Goal: Information Seeking & Learning: Learn about a topic

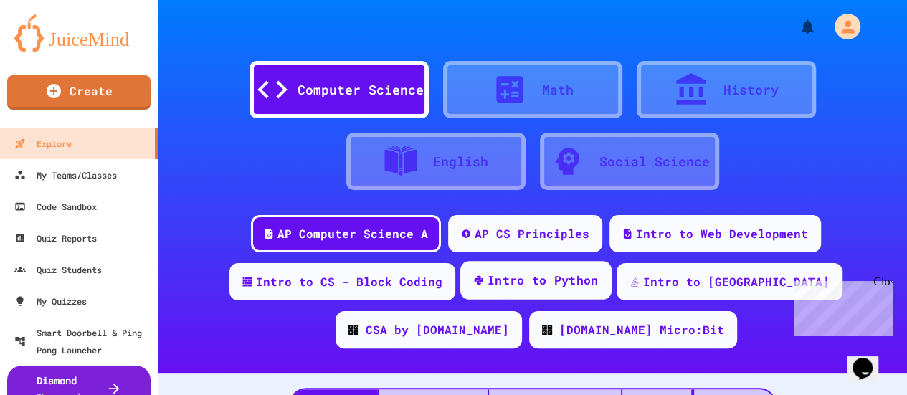
click at [532, 278] on div "Intro to Python" at bounding box center [542, 281] width 111 height 18
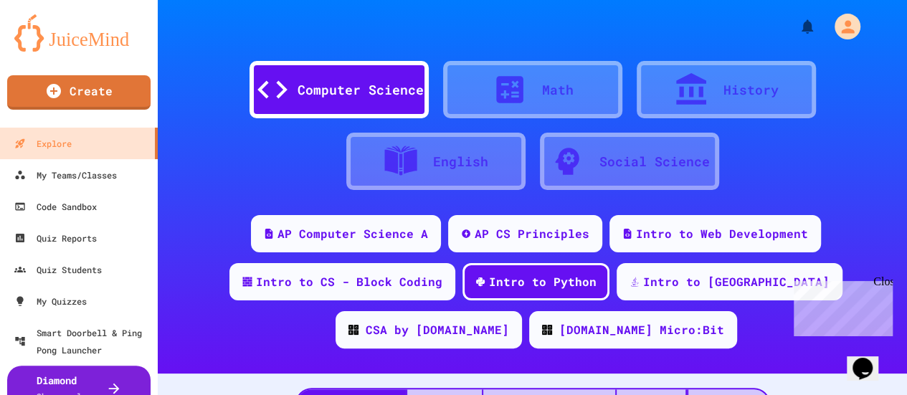
scroll to position [72, 0]
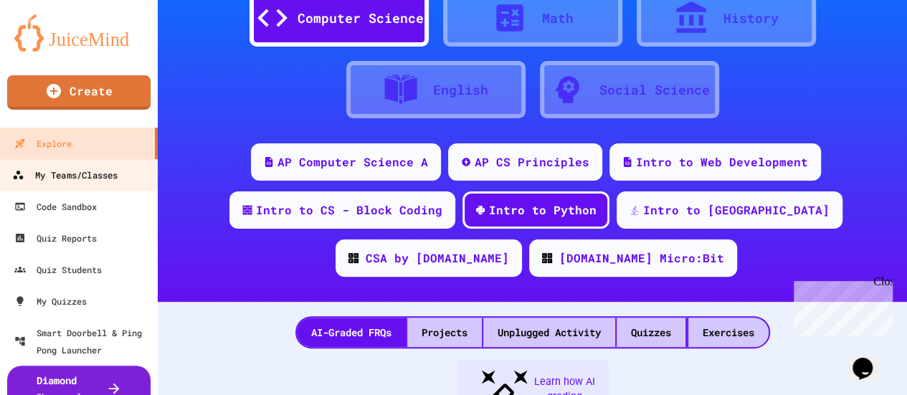
click at [95, 181] on div "My Teams/Classes" at bounding box center [64, 175] width 105 height 18
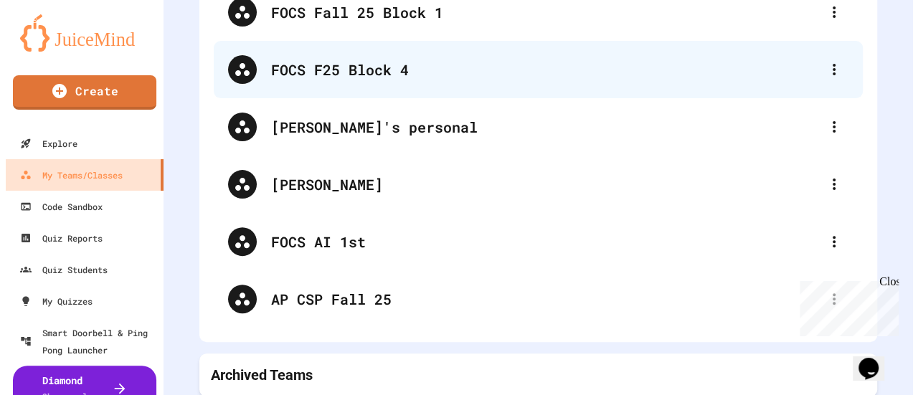
scroll to position [148, 0]
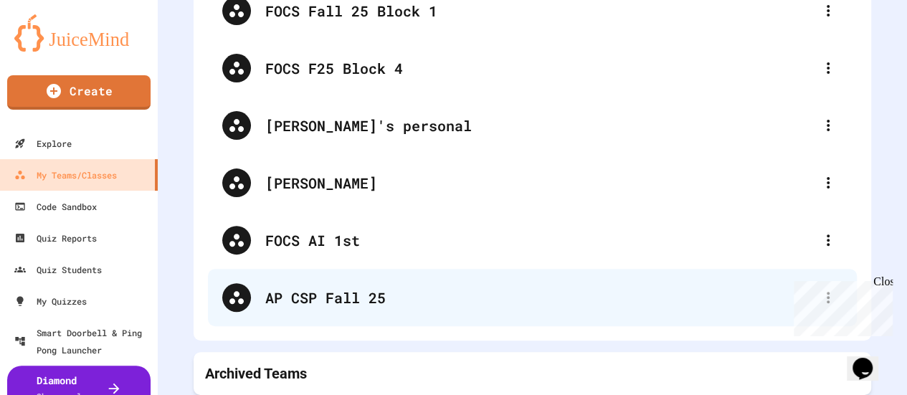
click at [310, 287] on div "AP CSP Fall 25" at bounding box center [539, 298] width 548 height 22
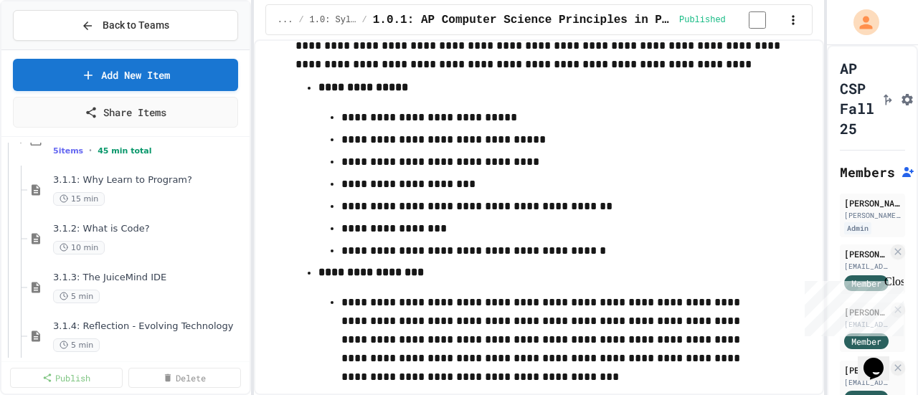
scroll to position [2007, 0]
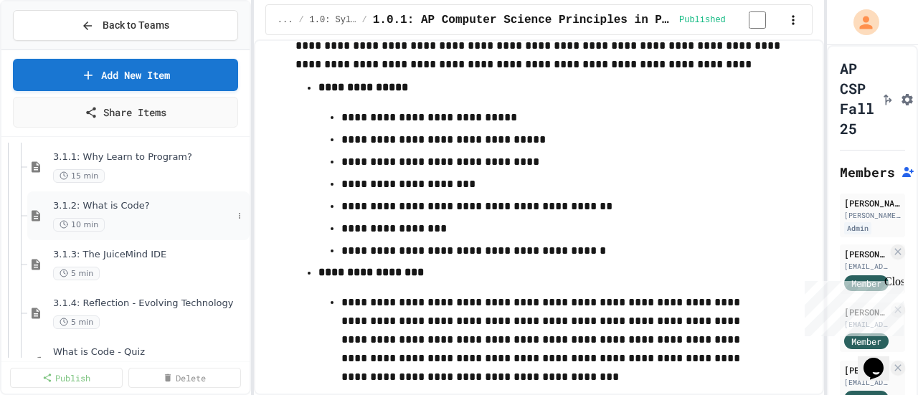
click at [127, 210] on span "3.1.2: What is Code?" at bounding box center [142, 206] width 179 height 12
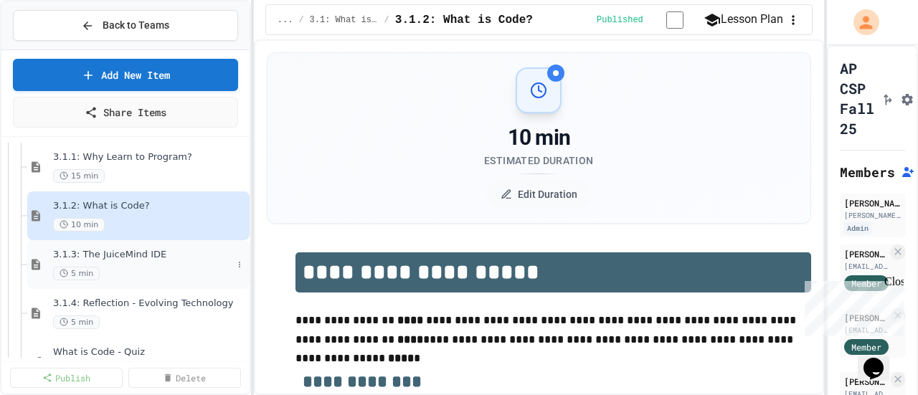
click at [133, 250] on span "3.1.3: The JuiceMind IDE" at bounding box center [142, 255] width 179 height 12
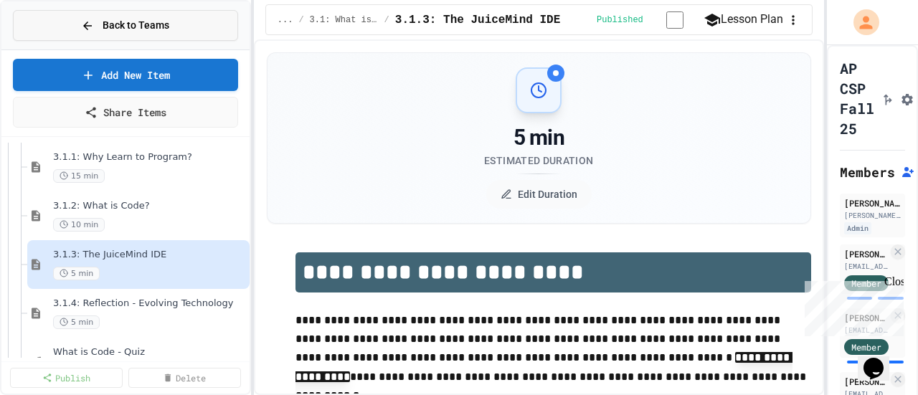
click at [128, 22] on span "Back to Teams" at bounding box center [136, 25] width 67 height 15
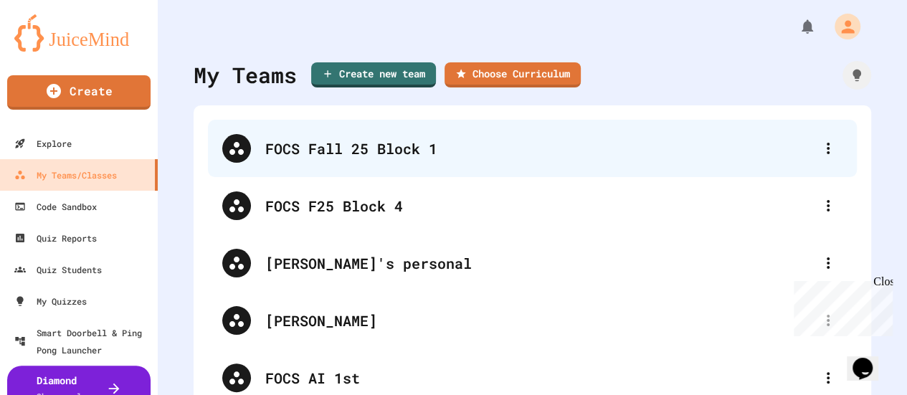
click at [313, 155] on div "FOCS Fall 25 Block 1" at bounding box center [539, 149] width 548 height 22
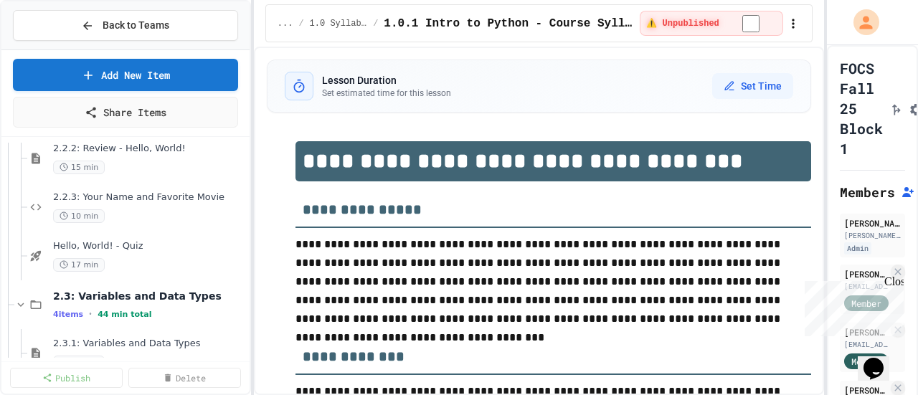
scroll to position [1290, 0]
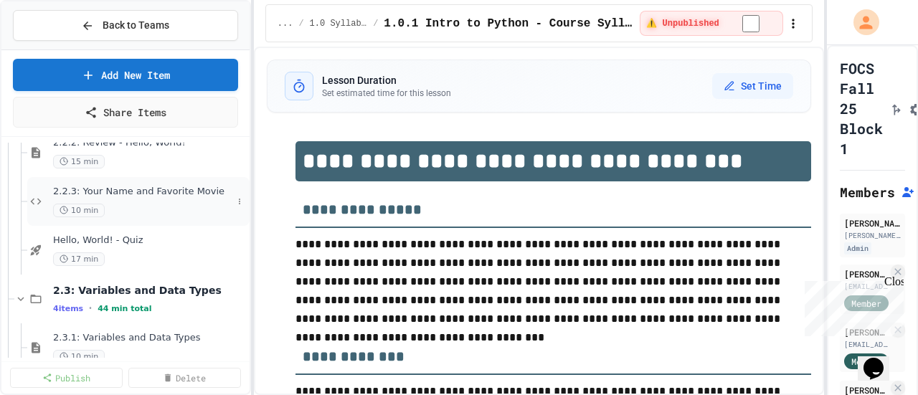
click at [161, 189] on span "2.2.3: Your Name and Favorite Movie" at bounding box center [142, 192] width 179 height 12
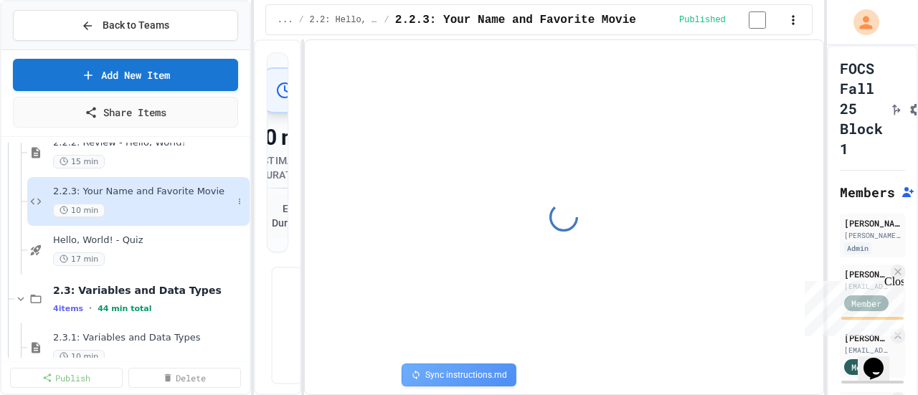
select select "*******"
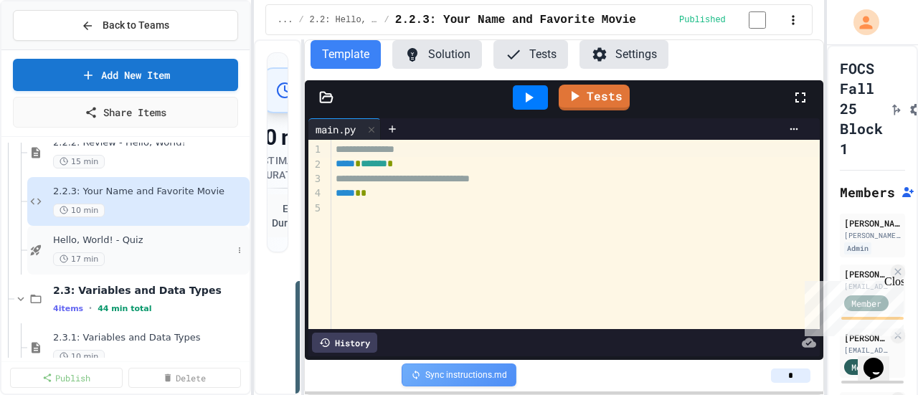
click at [118, 239] on span "Hello, World! - Quiz" at bounding box center [142, 240] width 179 height 12
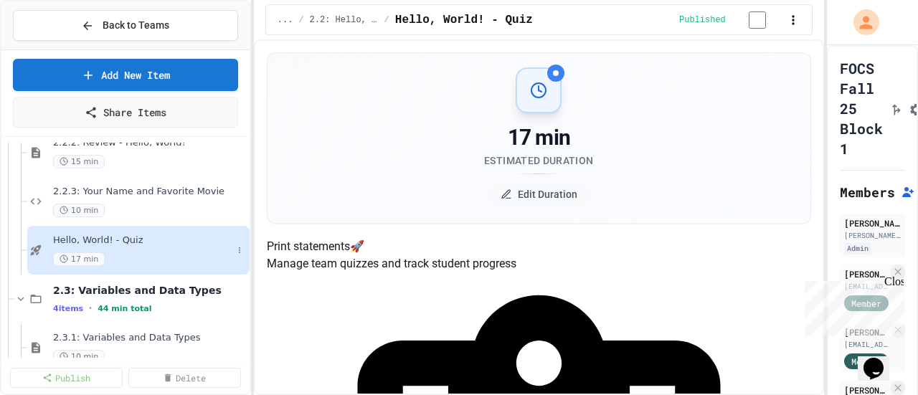
scroll to position [1362, 0]
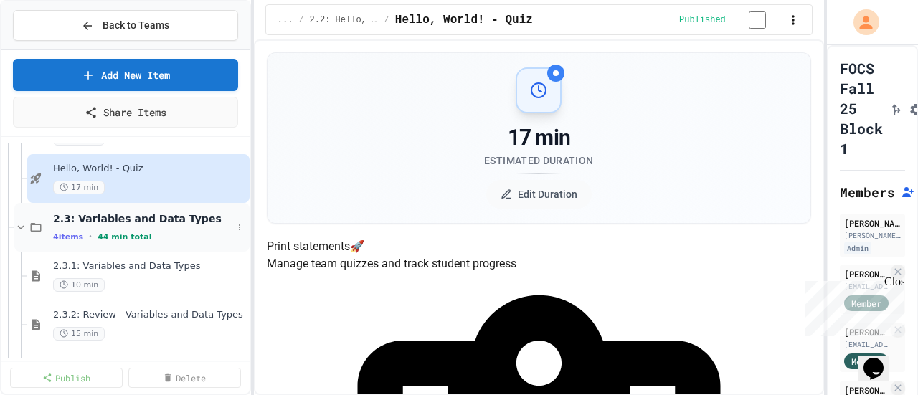
click at [142, 209] on div "2.3: Variables and Data Types 4 items • 44 min total" at bounding box center [131, 227] width 235 height 49
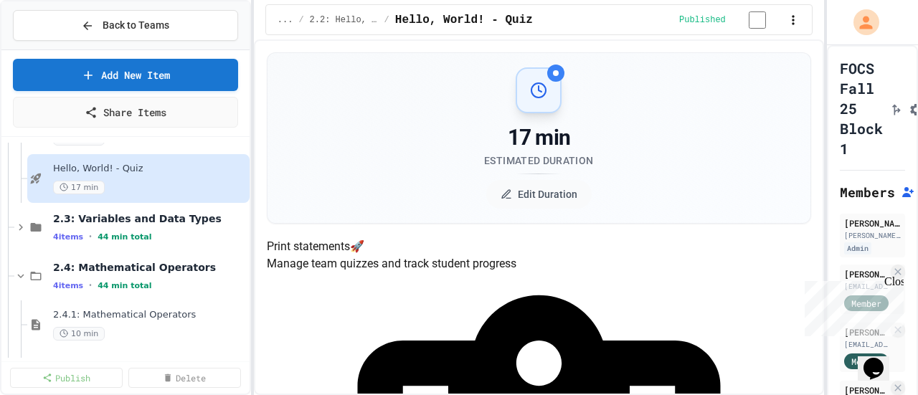
click at [142, 209] on div "2.3: Variables and Data Types 4 items • 44 min total" at bounding box center [131, 227] width 235 height 49
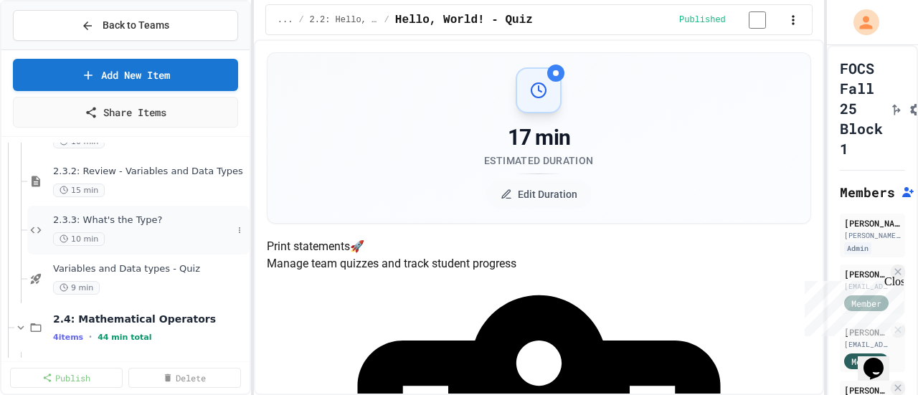
scroll to position [1434, 0]
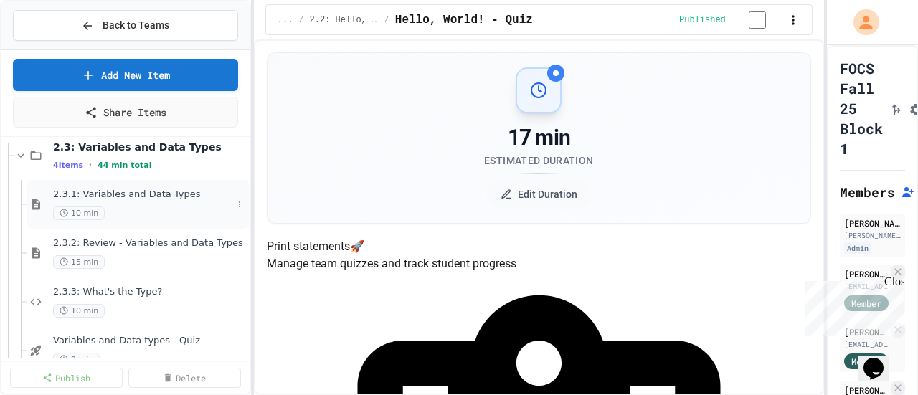
click at [152, 203] on div "2.3.1: Variables and Data Types 10 min" at bounding box center [142, 205] width 179 height 32
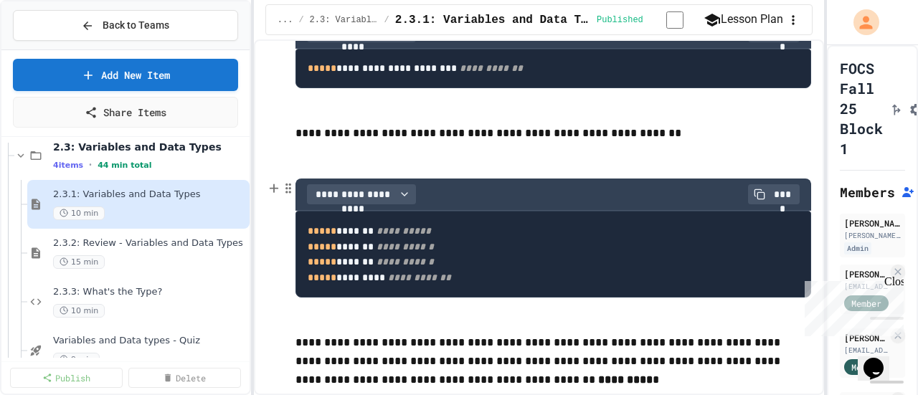
scroll to position [430, 0]
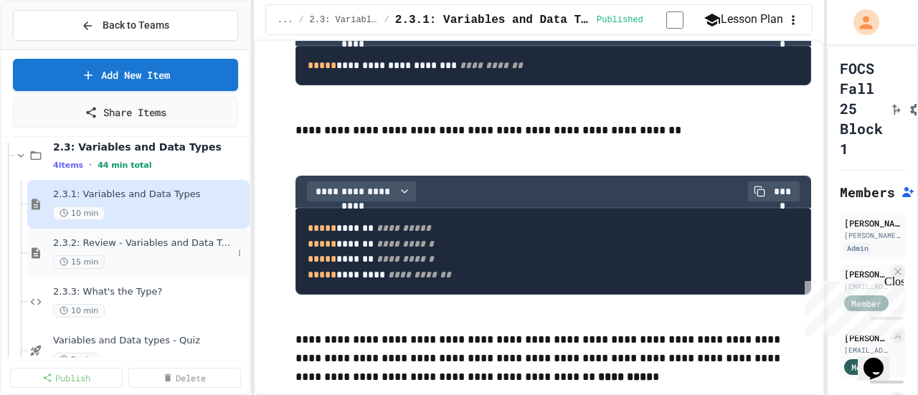
click at [195, 235] on div "2.3.2: Review - Variables and Data Types 15 min" at bounding box center [138, 253] width 222 height 49
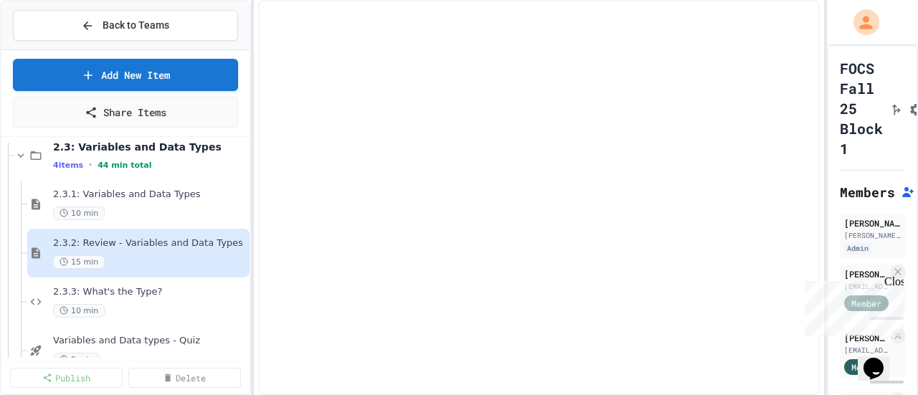
select select "***"
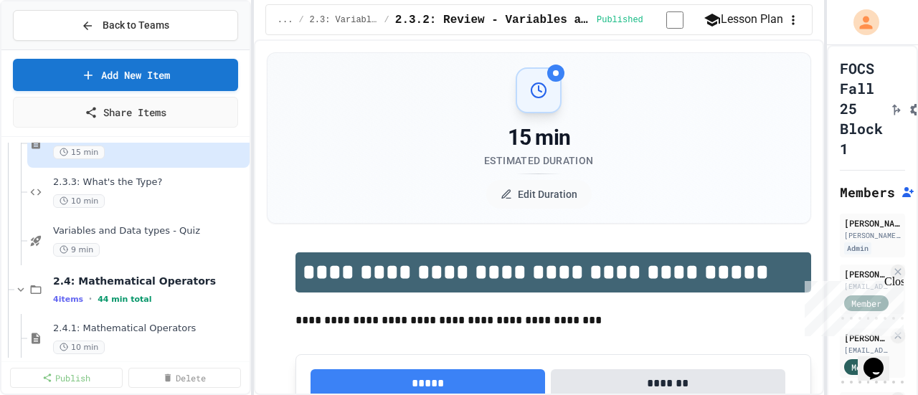
scroll to position [1577, 0]
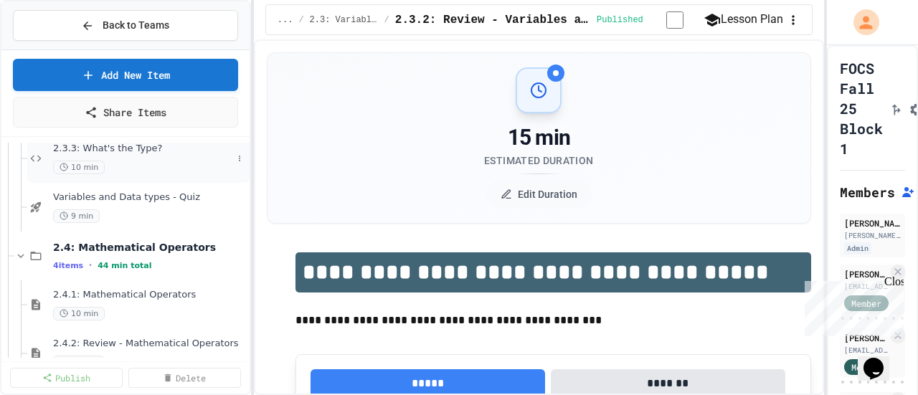
click at [143, 154] on div "2.3.3: What's the Type? 10 min" at bounding box center [142, 159] width 179 height 32
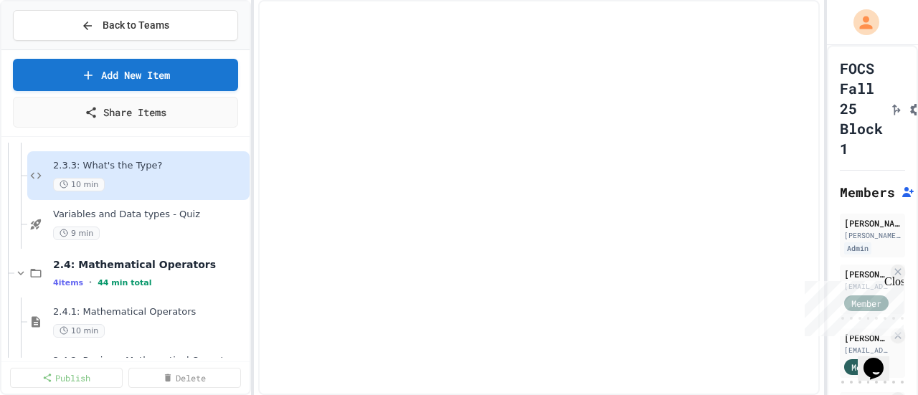
select select "*******"
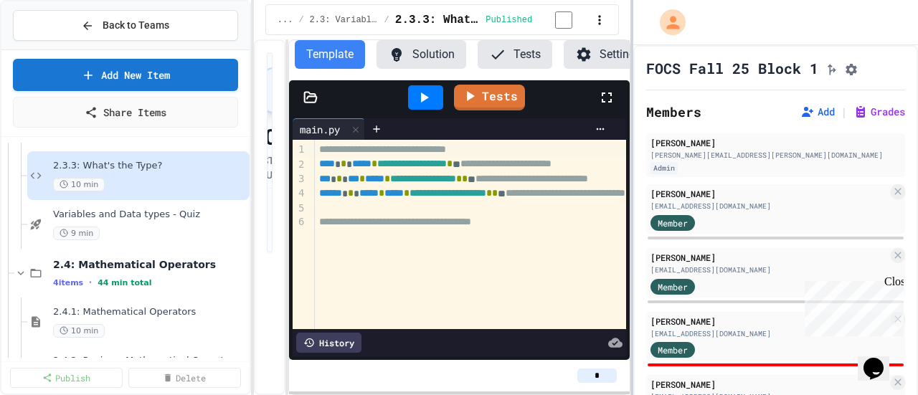
click at [629, 213] on div "**********" at bounding box center [459, 197] width 918 height 395
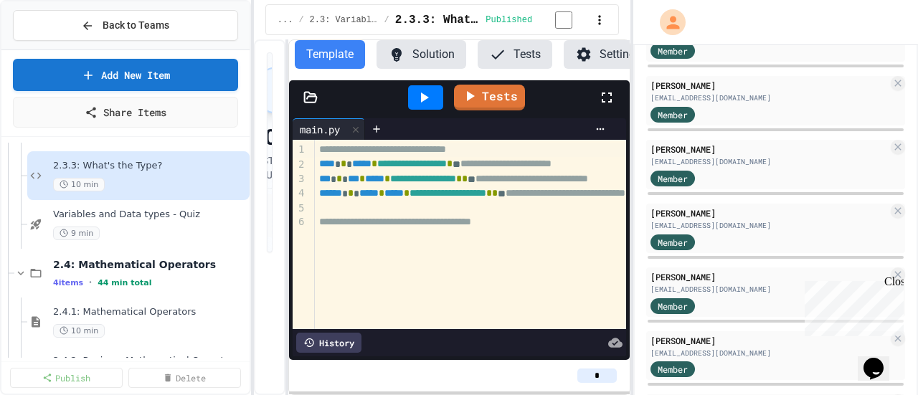
scroll to position [1147, 0]
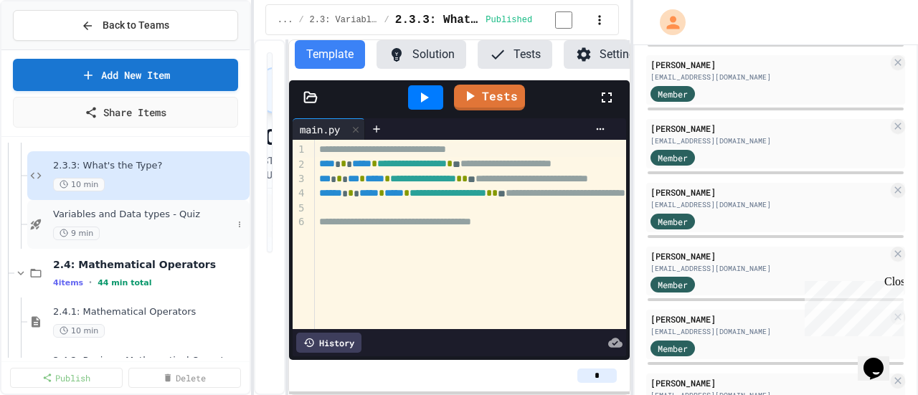
click at [157, 209] on span "Variables and Data types - Quiz" at bounding box center [142, 215] width 179 height 12
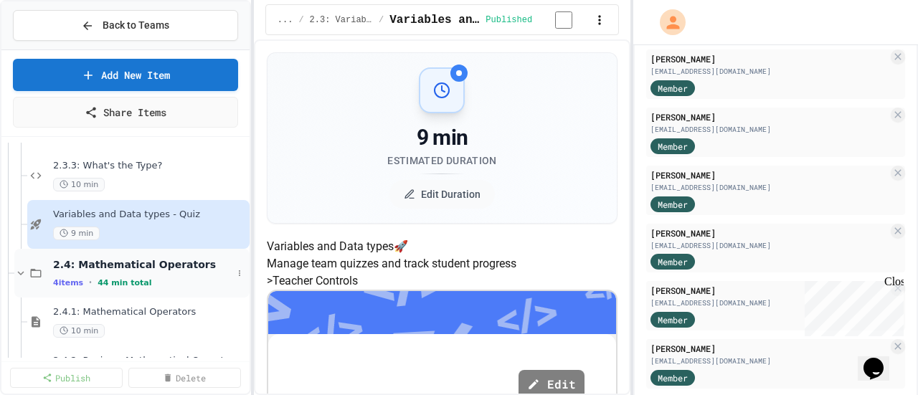
scroll to position [1632, 0]
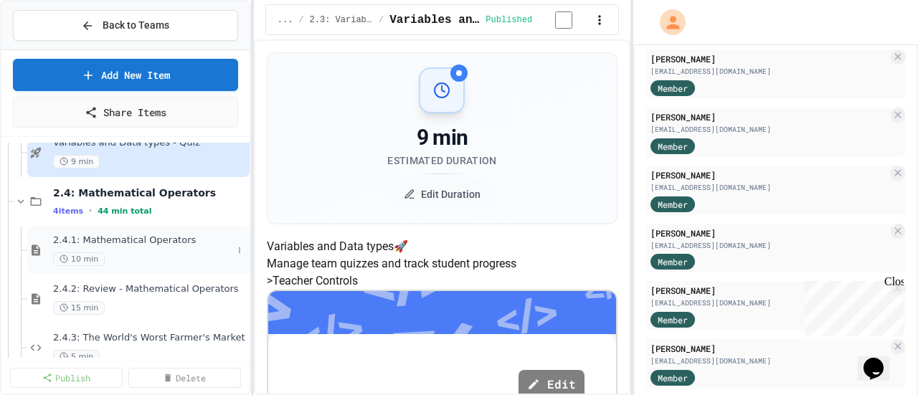
click at [161, 246] on div "2.4.1: Mathematical Operators 10 min" at bounding box center [142, 250] width 179 height 32
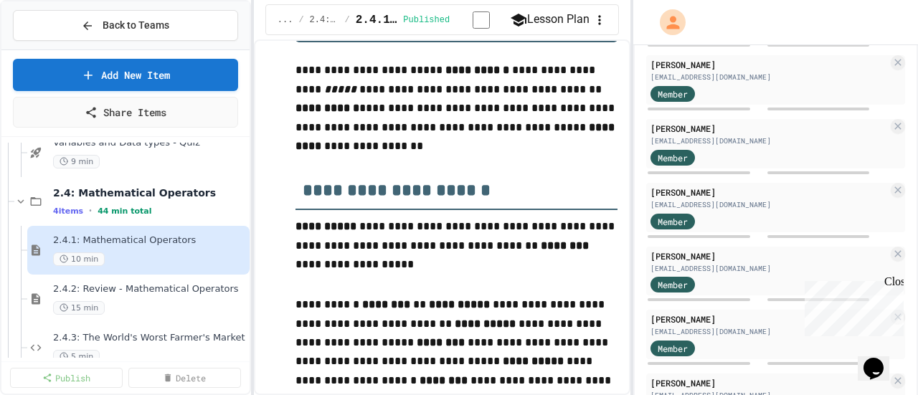
scroll to position [287, 0]
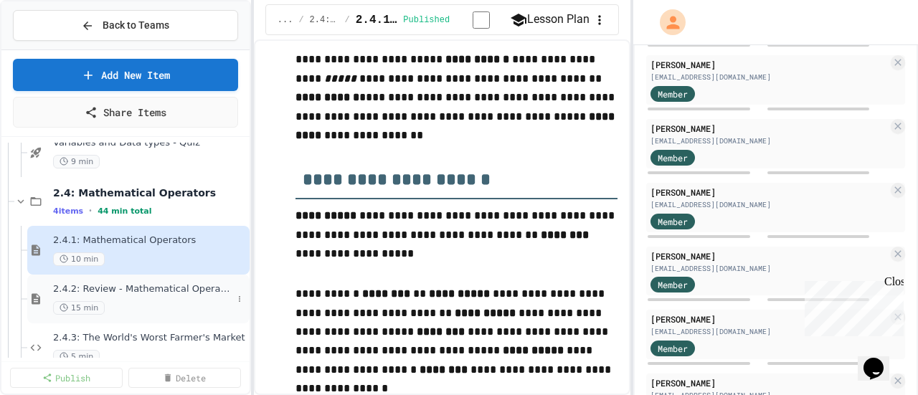
click at [131, 286] on span "2.4.2: Review - Mathematical Operators" at bounding box center [142, 289] width 179 height 12
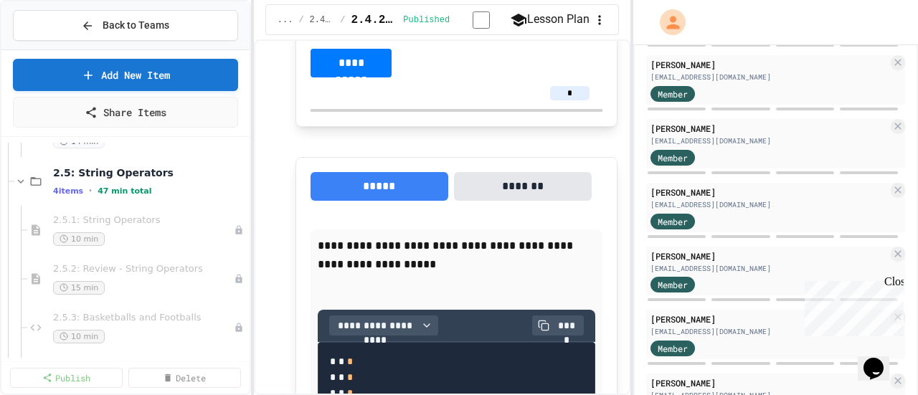
scroll to position [1918, 0]
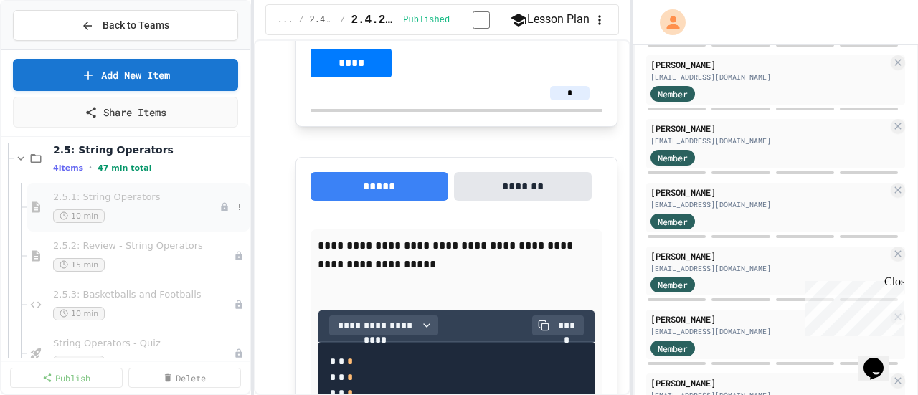
click at [107, 196] on span "2.5.1: String Operators" at bounding box center [136, 197] width 166 height 12
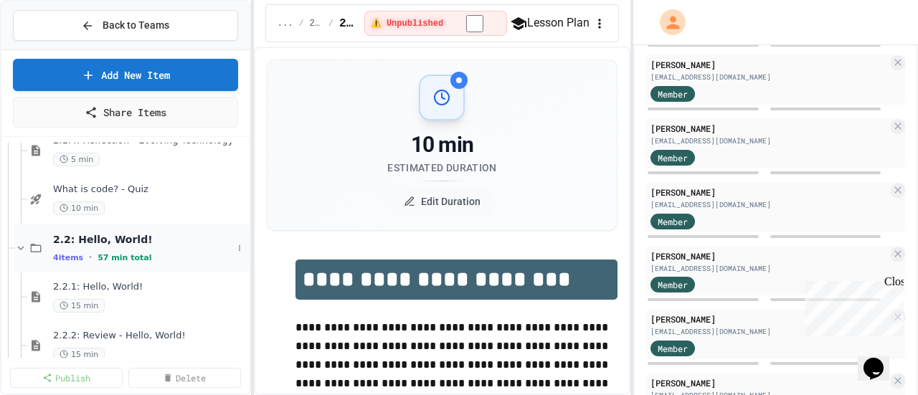
scroll to position [1075, 0]
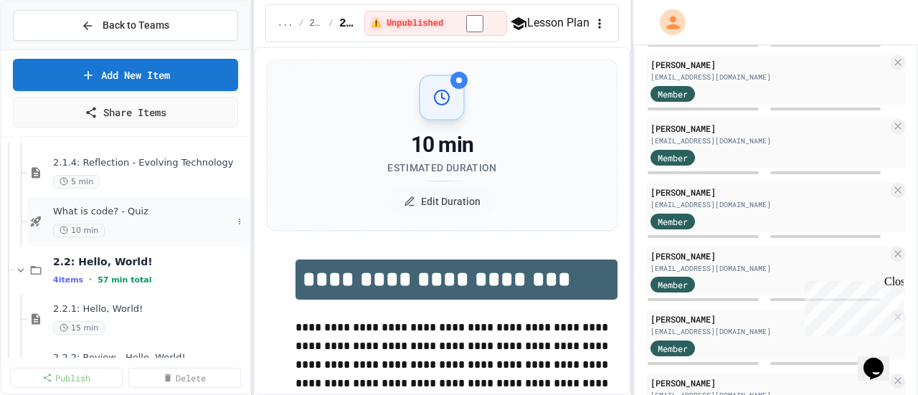
click at [126, 210] on span "What is code? - Quiz" at bounding box center [142, 212] width 179 height 12
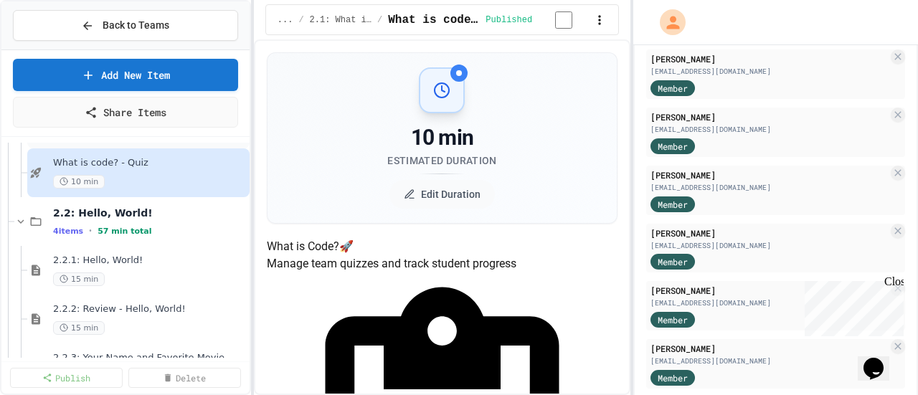
scroll to position [1147, 0]
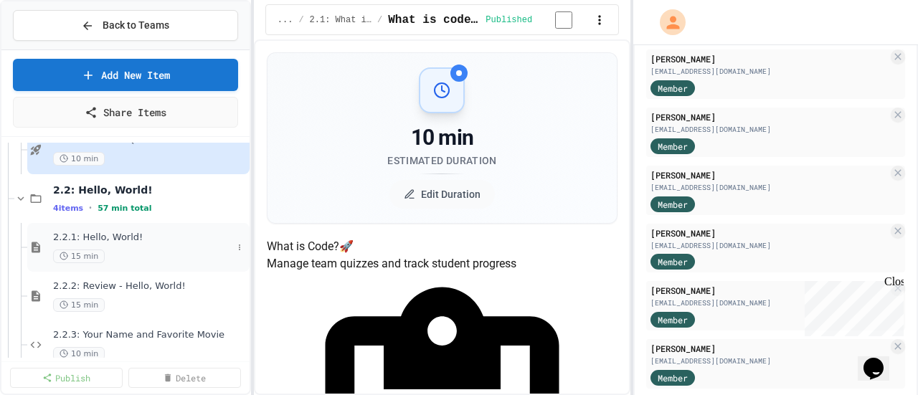
click at [122, 235] on span "2.2.1: Hello, World!" at bounding box center [142, 238] width 179 height 12
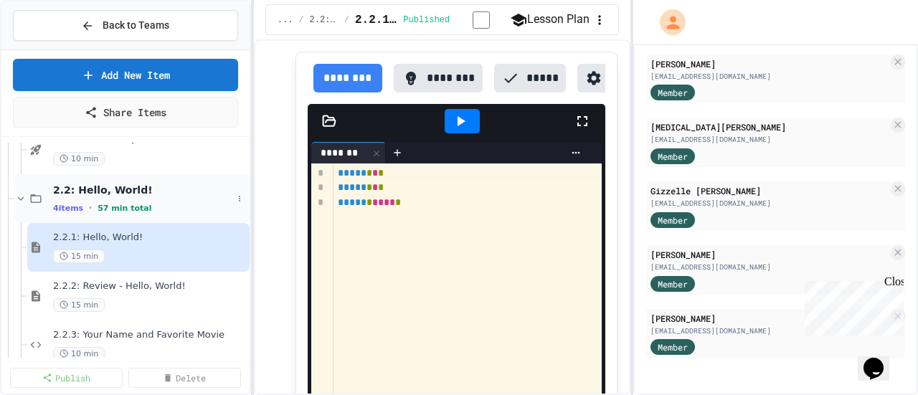
scroll to position [1075, 0]
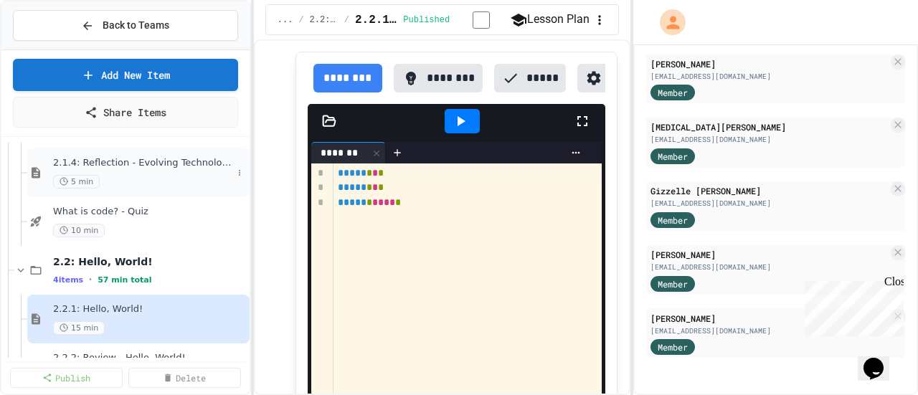
click at [118, 166] on span "2.1.4: Reflection - Evolving Technology" at bounding box center [142, 163] width 179 height 12
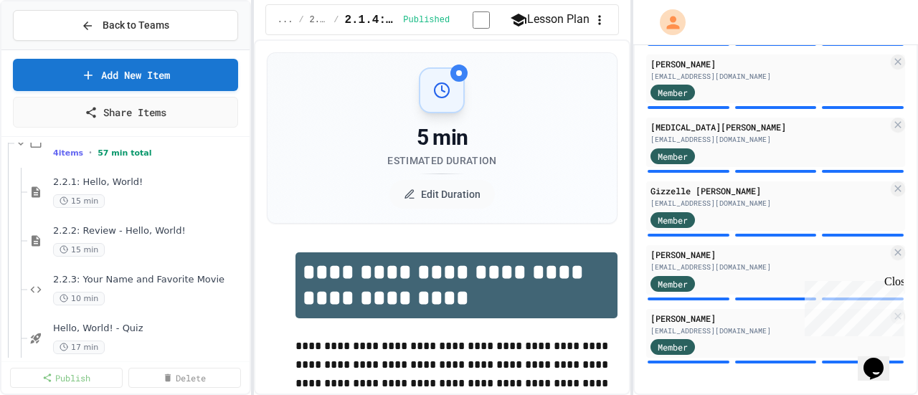
scroll to position [1216, 0]
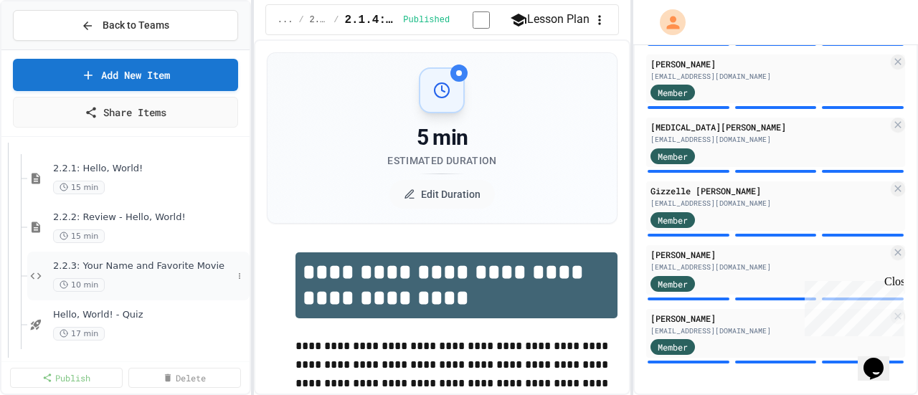
click at [119, 265] on span "2.2.3: Your Name and Favorite Movie" at bounding box center [142, 266] width 179 height 12
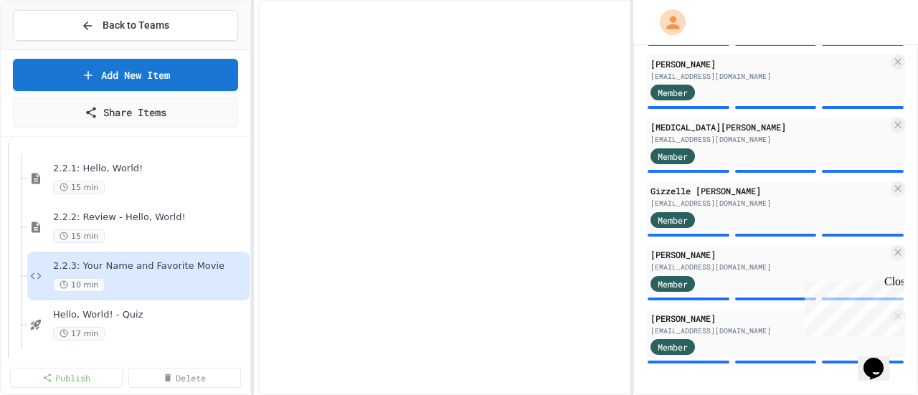
select select "*******"
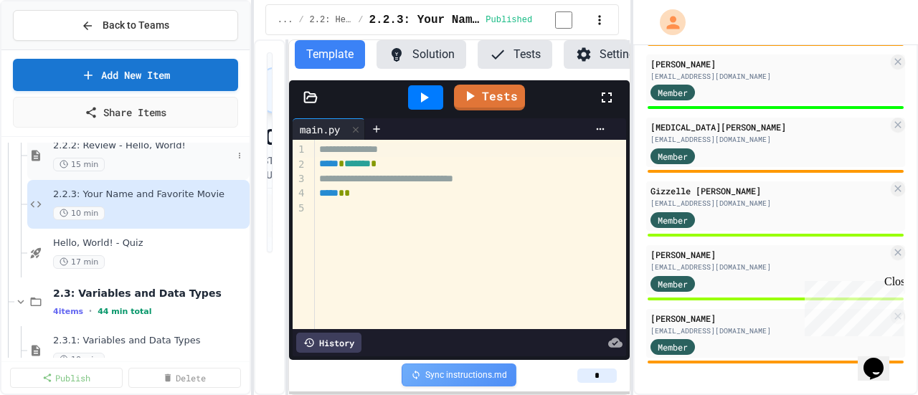
scroll to position [1359, 0]
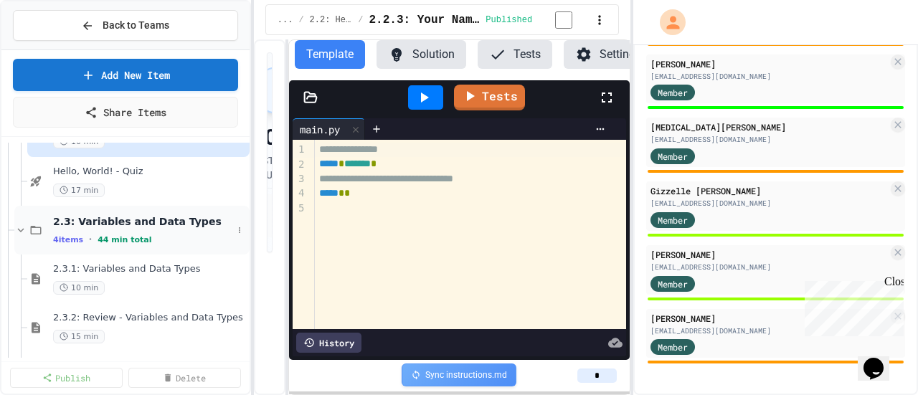
click at [120, 220] on span "2.3: Variables and Data Types" at bounding box center [142, 221] width 179 height 13
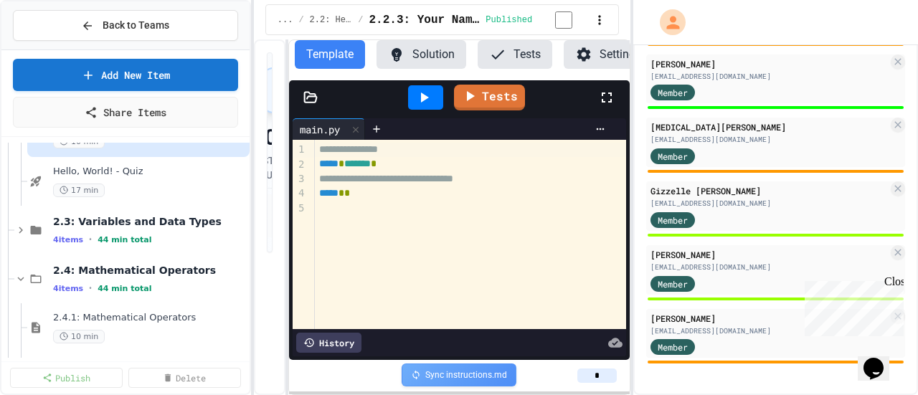
click at [120, 220] on span "2.3: Variables and Data Types" at bounding box center [150, 221] width 194 height 13
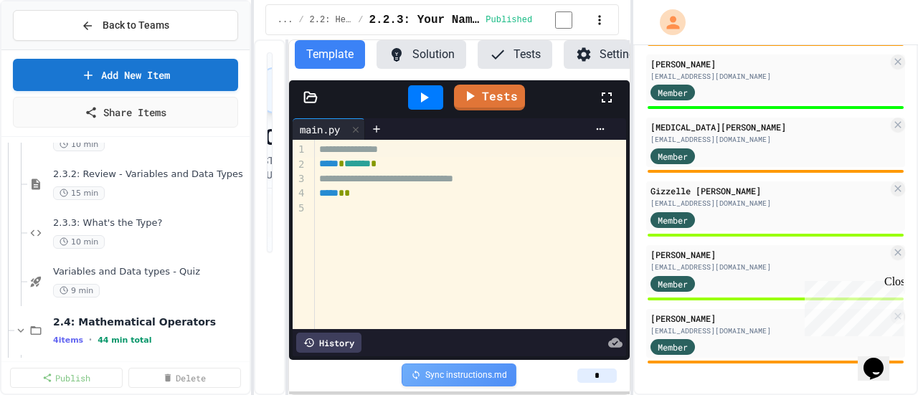
scroll to position [1431, 0]
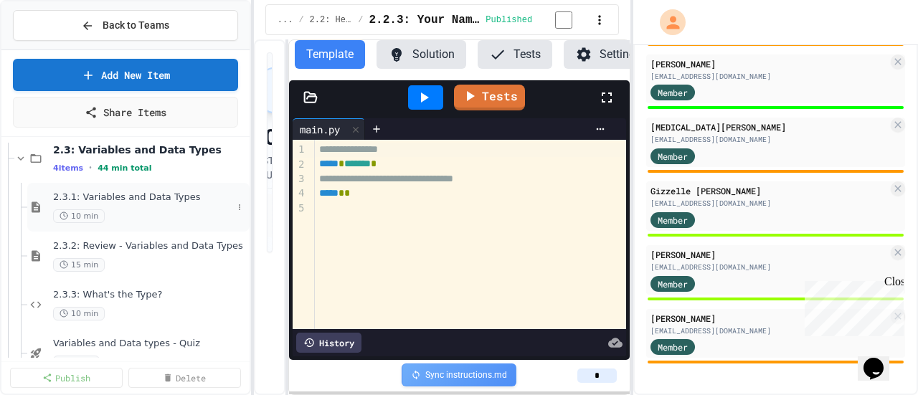
click at [118, 203] on div "2.3.1: Variables and Data Types 10 min" at bounding box center [142, 207] width 179 height 32
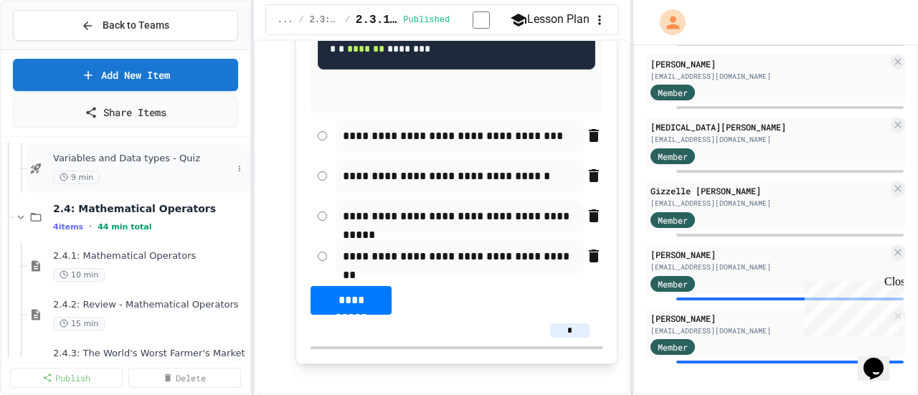
scroll to position [1646, 0]
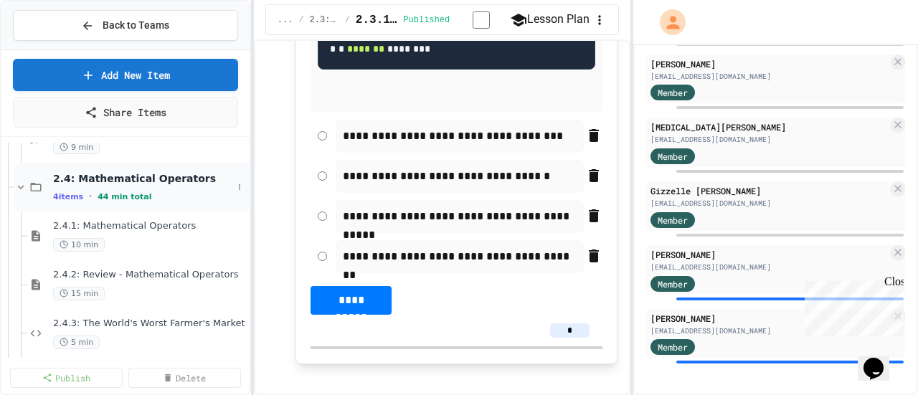
click at [136, 182] on span "2.4: Mathematical Operators" at bounding box center [142, 178] width 179 height 13
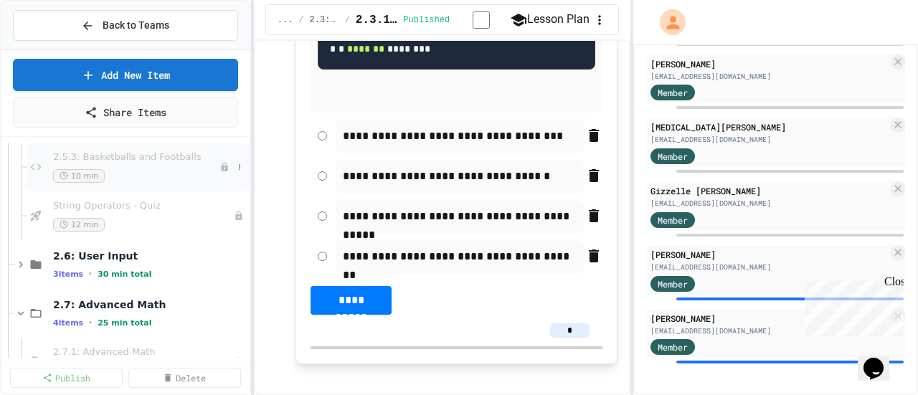
scroll to position [1933, 0]
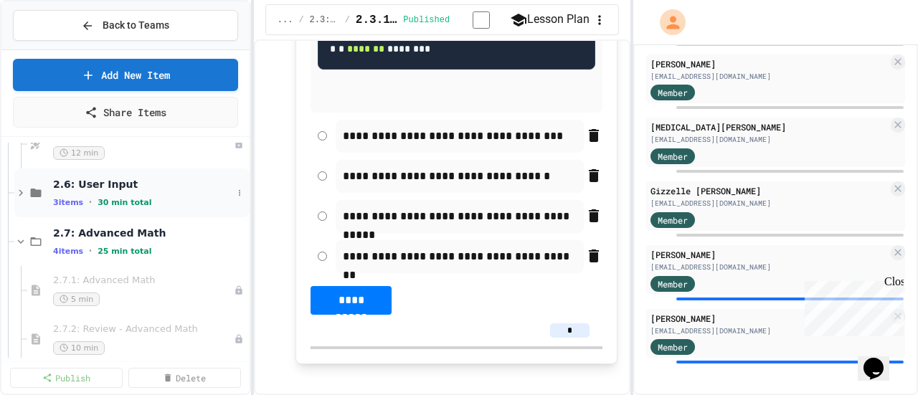
click at [129, 186] on span "2.6: User Input" at bounding box center [142, 184] width 179 height 13
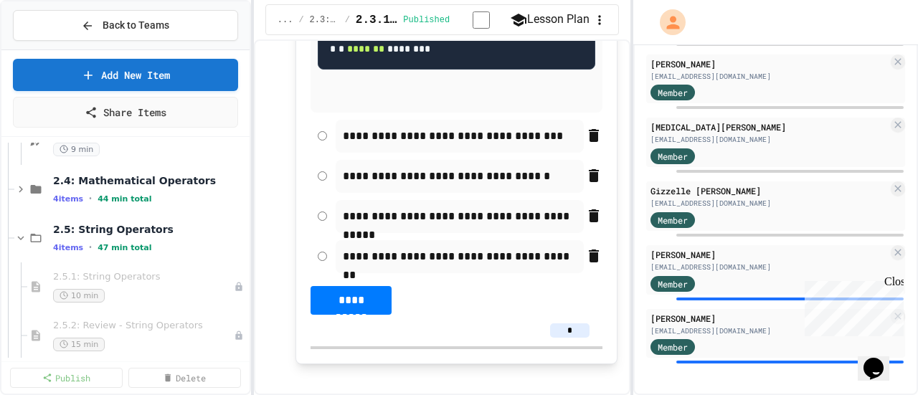
scroll to position [1646, 0]
click at [155, 180] on span "2.4: Mathematical Operators" at bounding box center [142, 178] width 179 height 13
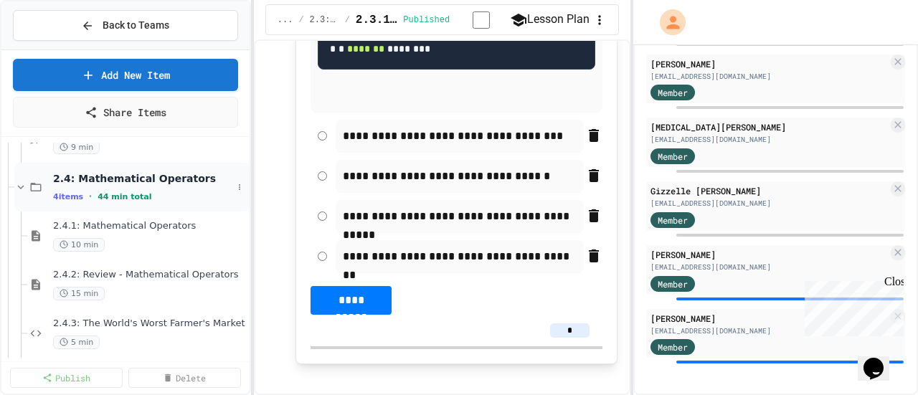
scroll to position [1574, 0]
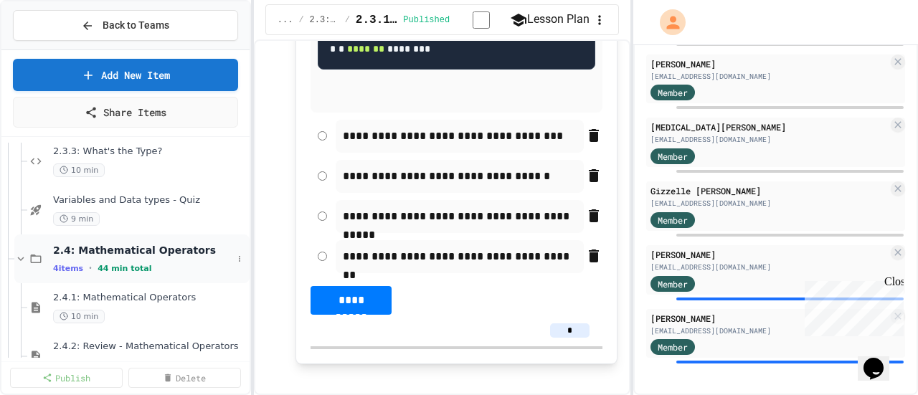
click at [155, 240] on div "2.4: Mathematical Operators 4 items • 44 min total" at bounding box center [131, 258] width 235 height 49
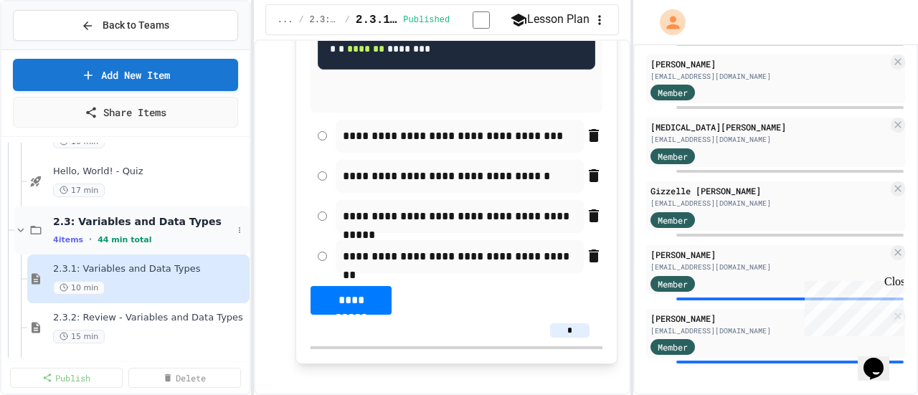
scroll to position [1431, 0]
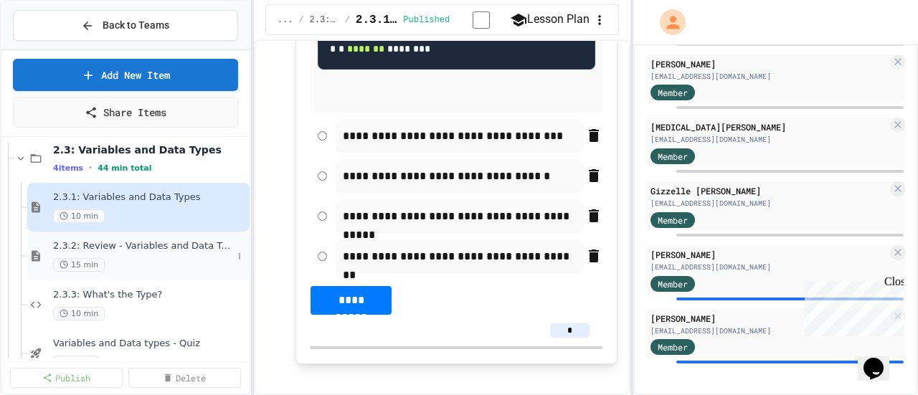
click at [174, 240] on span "2.3.2: Review - Variables and Data Types" at bounding box center [142, 246] width 179 height 12
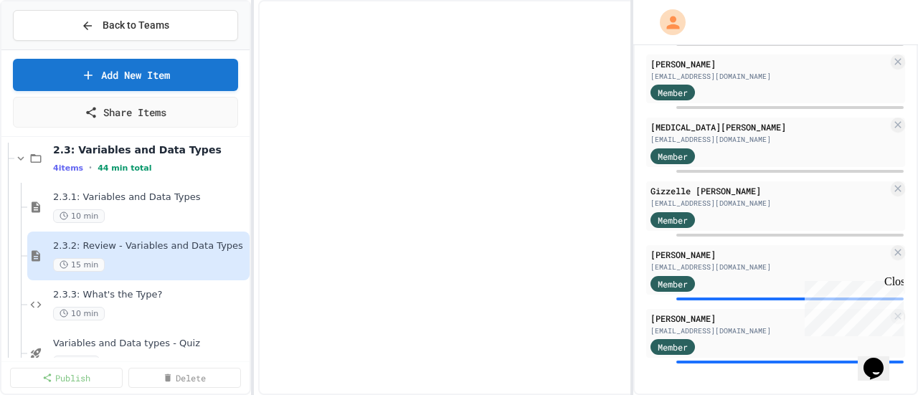
select select "***"
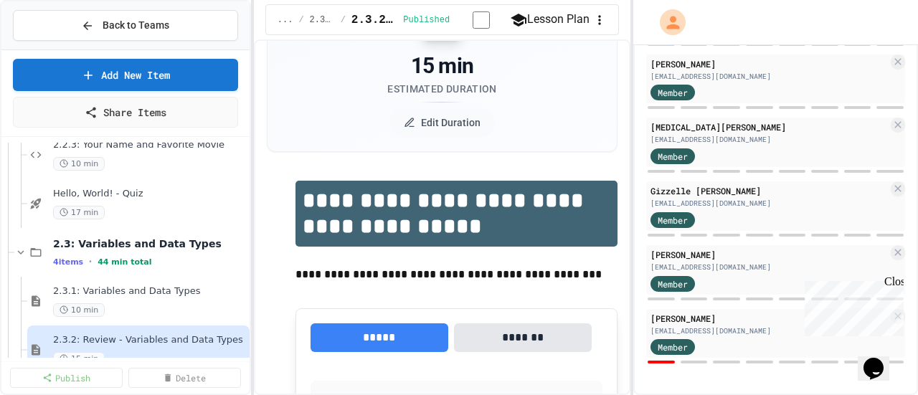
scroll to position [1359, 0]
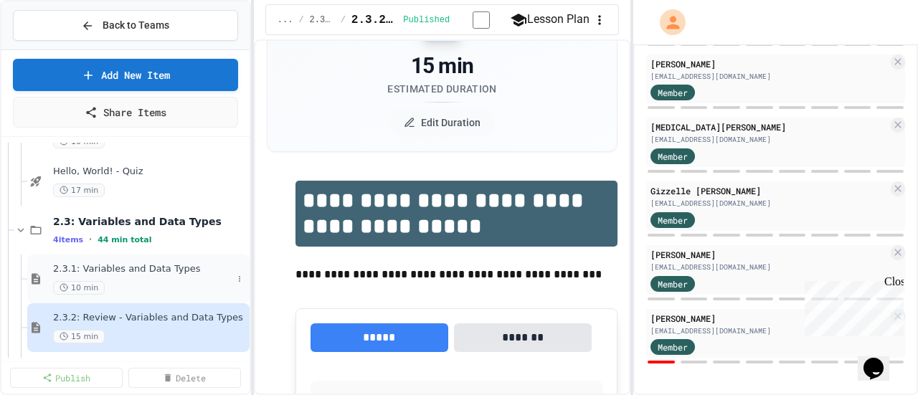
click at [130, 259] on div "2.3.1: Variables and Data Types 10 min" at bounding box center [138, 278] width 222 height 49
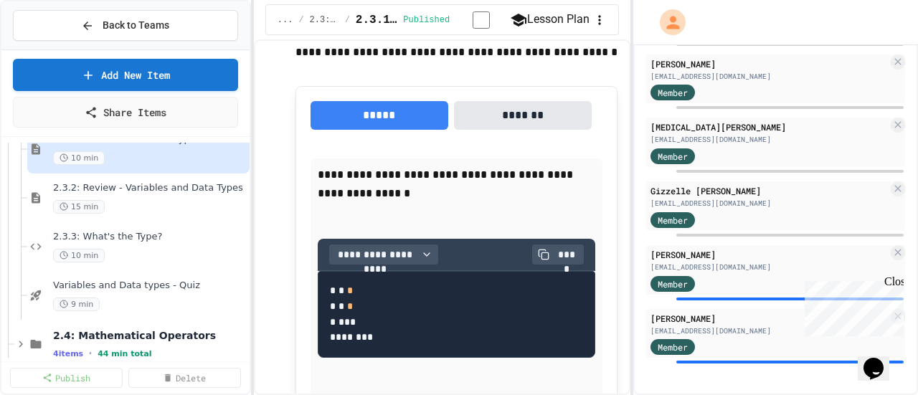
scroll to position [1503, 0]
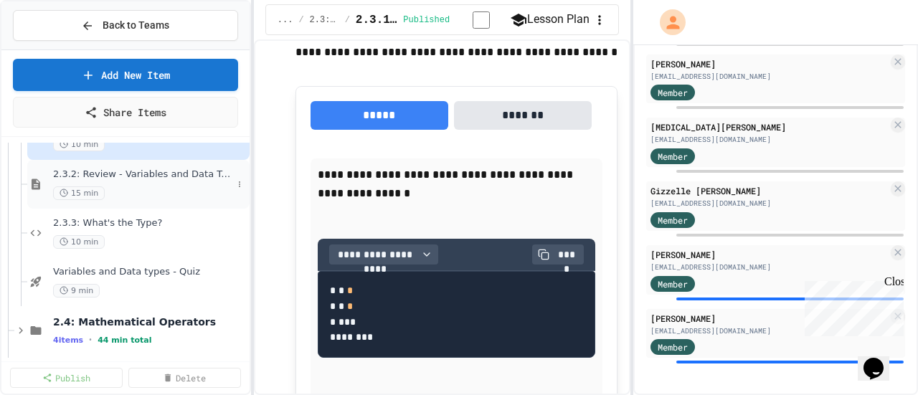
click at [123, 166] on div "2.3.2: Review - Variables and Data Types 15 min" at bounding box center [138, 184] width 222 height 49
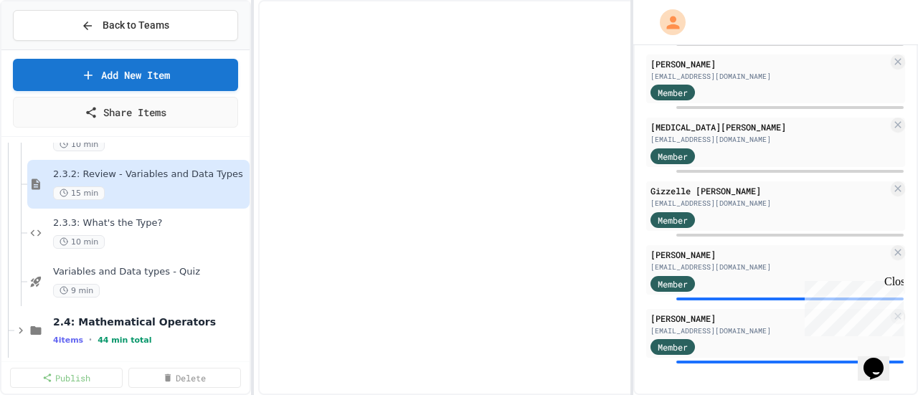
select select "***"
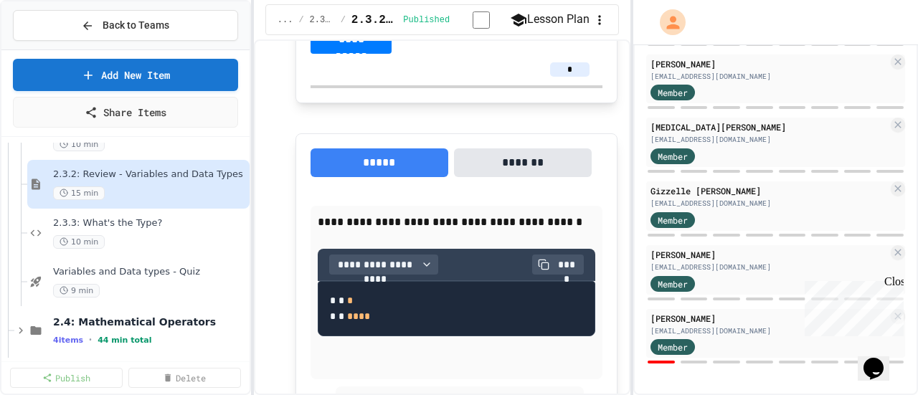
scroll to position [789, 0]
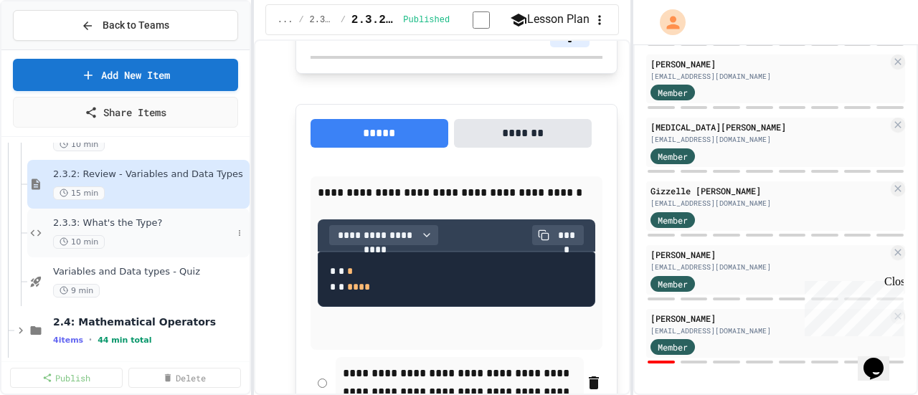
click at [125, 222] on span "2.3.3: What's the Type?" at bounding box center [142, 223] width 179 height 12
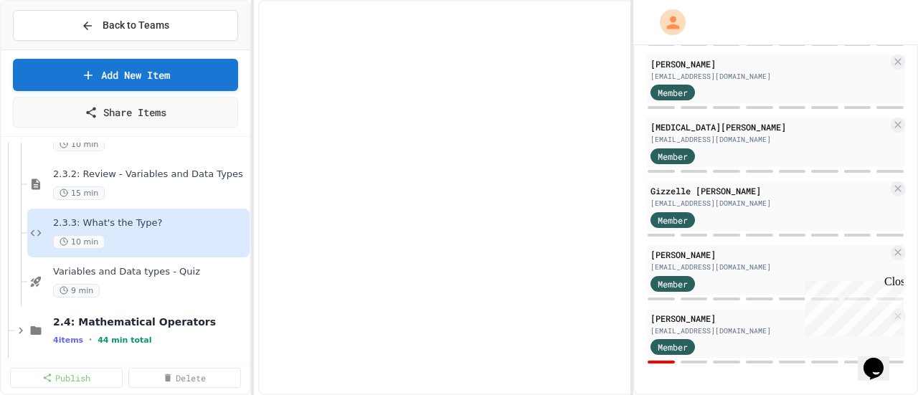
select select "*******"
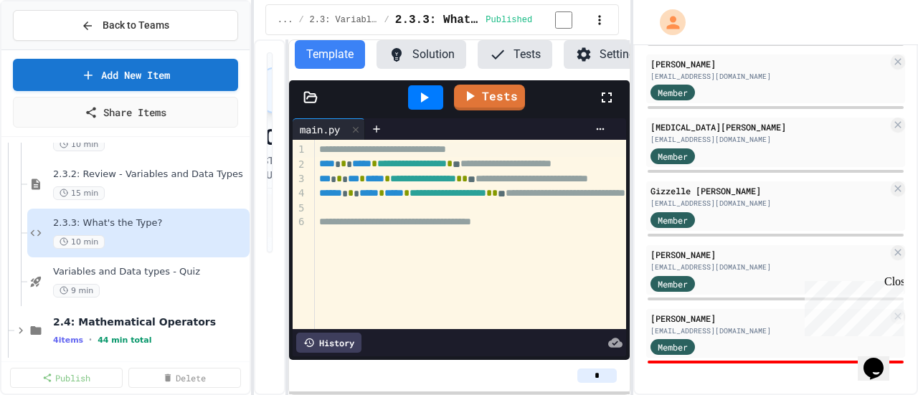
click at [413, 57] on button "Solution" at bounding box center [421, 54] width 90 height 29
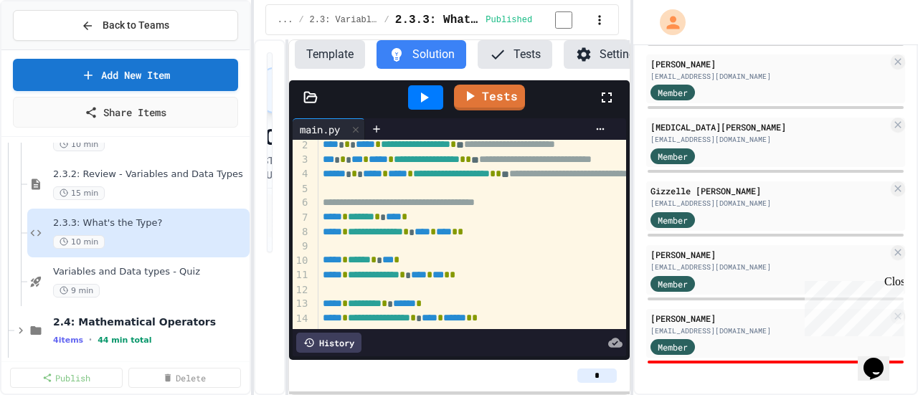
scroll to position [65, 0]
click at [426, 103] on icon at bounding box center [425, 97] width 8 height 10
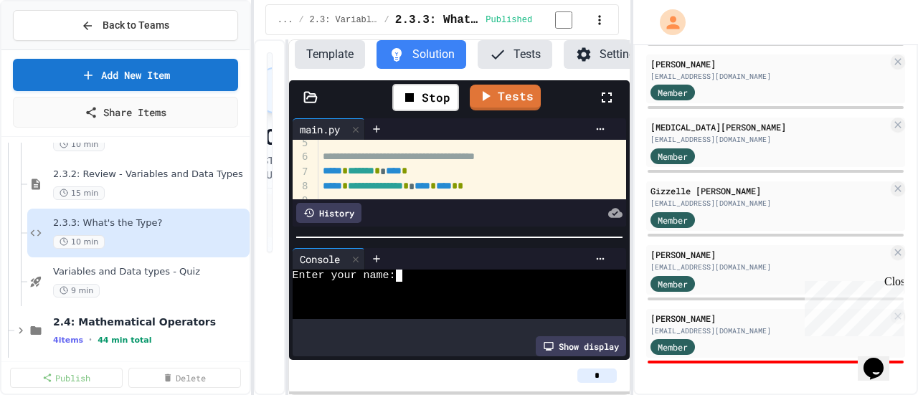
click at [404, 276] on textarea "Terminal input" at bounding box center [405, 276] width 6 height 12
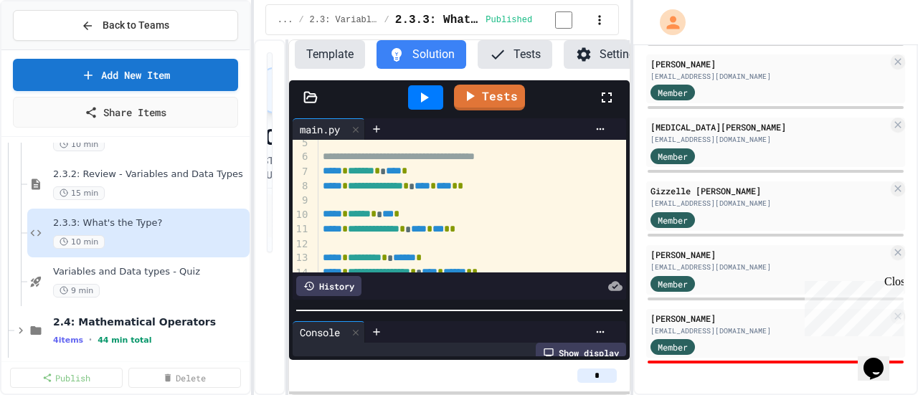
scroll to position [112, 0]
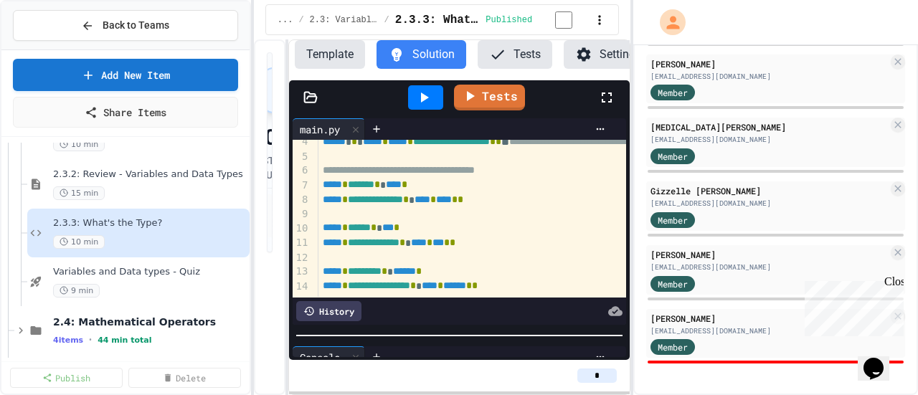
click at [455, 336] on div "**********" at bounding box center [459, 237] width 341 height 245
click at [328, 52] on button "Template" at bounding box center [330, 54] width 70 height 29
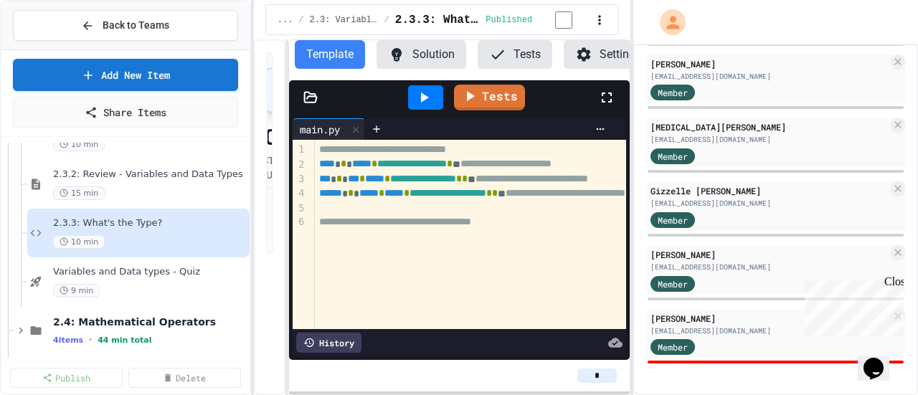
click at [420, 106] on icon at bounding box center [423, 97] width 17 height 17
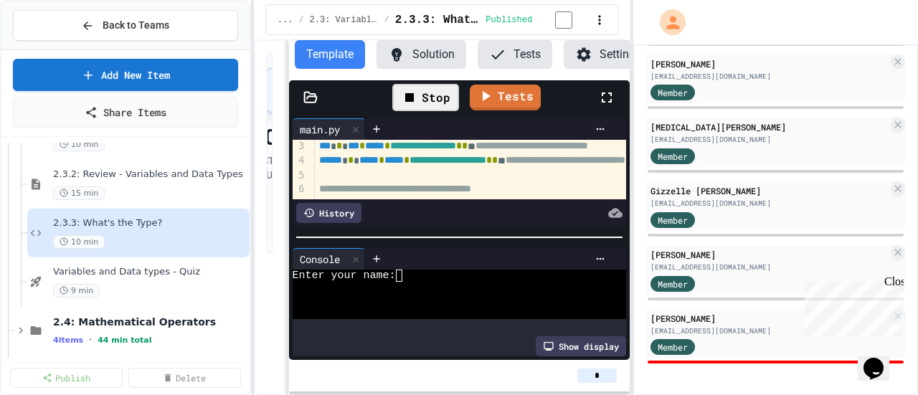
scroll to position [67, 0]
click at [403, 275] on textarea "Terminal input" at bounding box center [405, 276] width 6 height 12
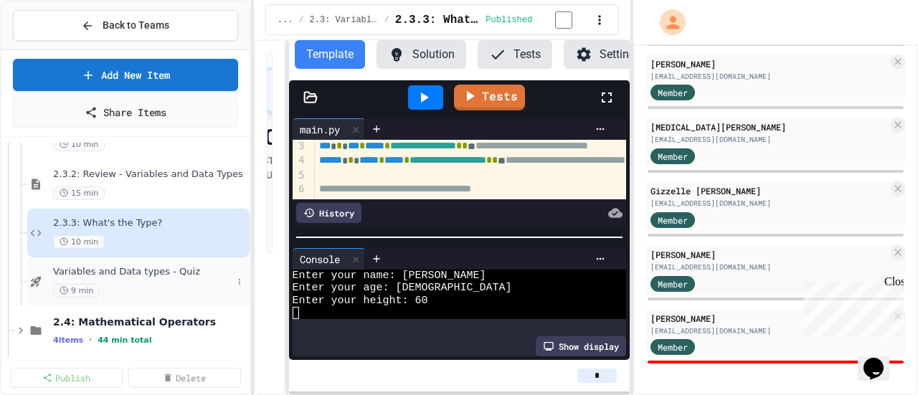
click at [154, 273] on span "Variables and Data types - Quiz" at bounding box center [142, 272] width 179 height 12
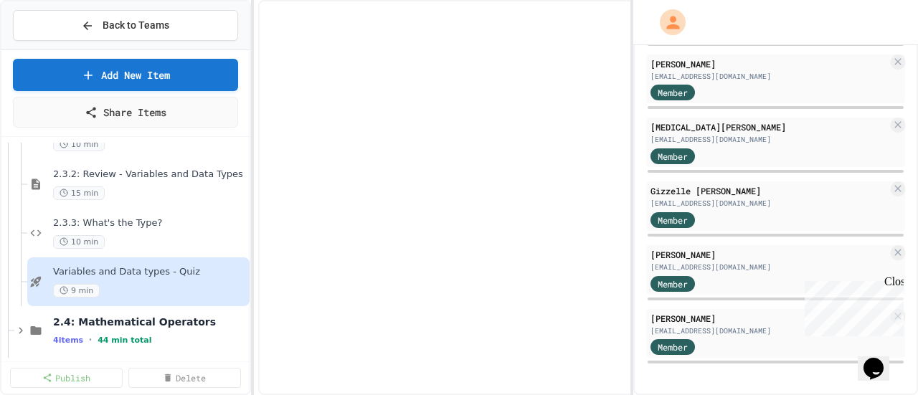
scroll to position [1438, 0]
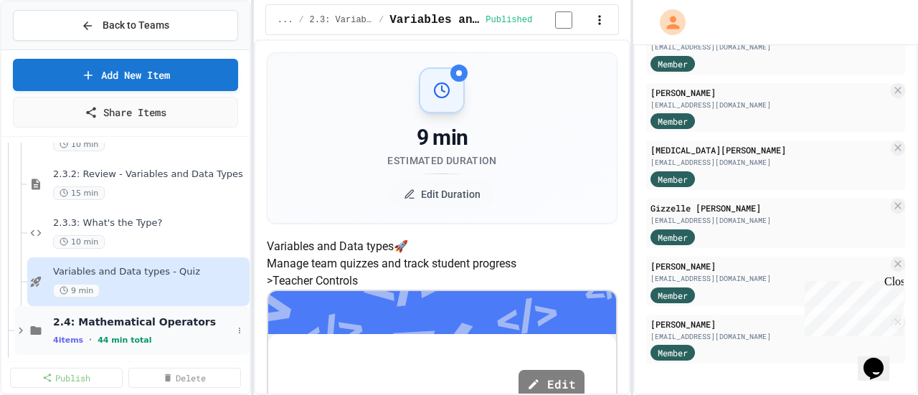
click at [100, 324] on span "2.4: Mathematical Operators" at bounding box center [142, 321] width 179 height 13
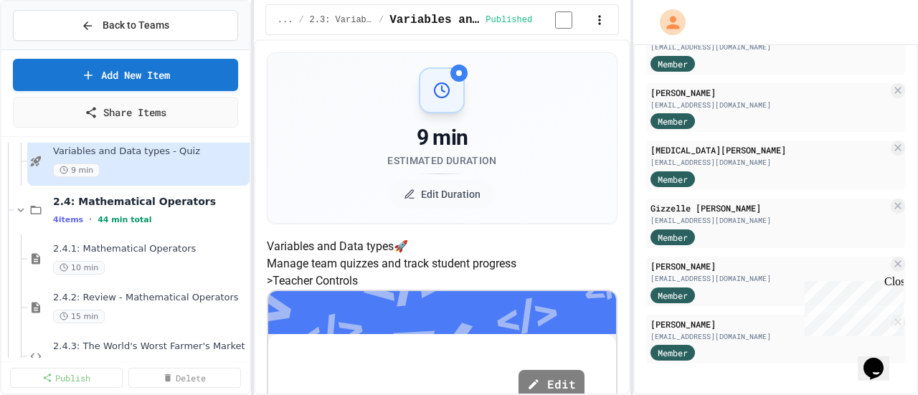
scroll to position [1646, 0]
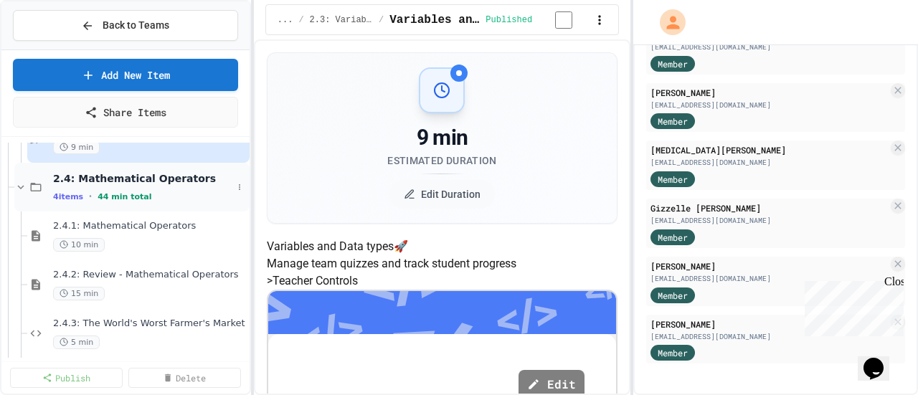
click at [122, 183] on span "2.4: Mathematical Operators" at bounding box center [142, 178] width 179 height 13
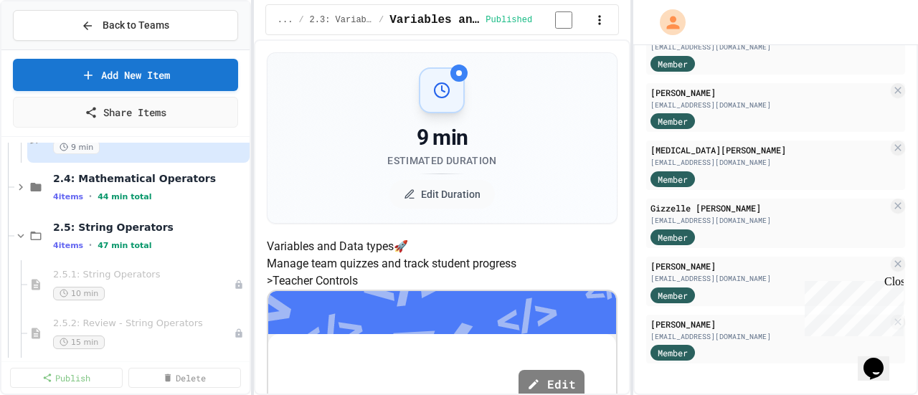
click at [122, 183] on span "2.4: Mathematical Operators" at bounding box center [150, 178] width 194 height 13
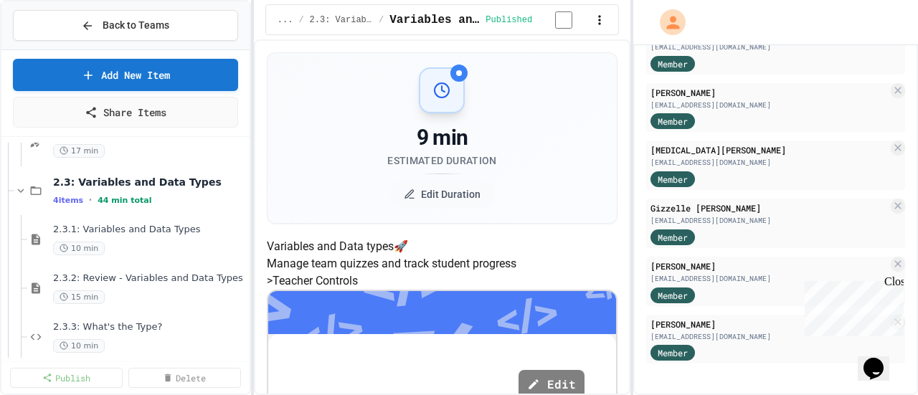
scroll to position [1431, 0]
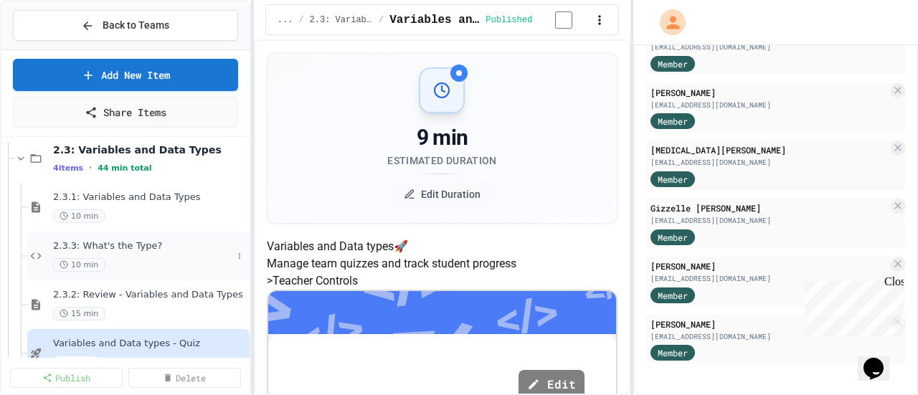
click at [126, 247] on span "2.3.3: What's the Type?" at bounding box center [142, 246] width 179 height 12
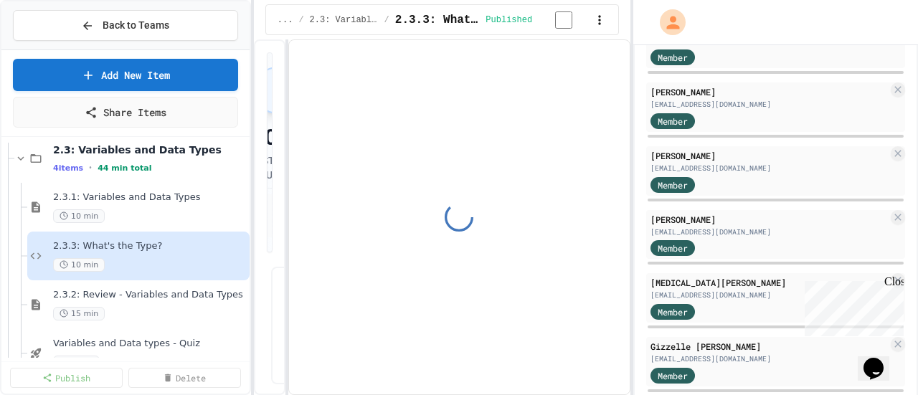
scroll to position [1599, 0]
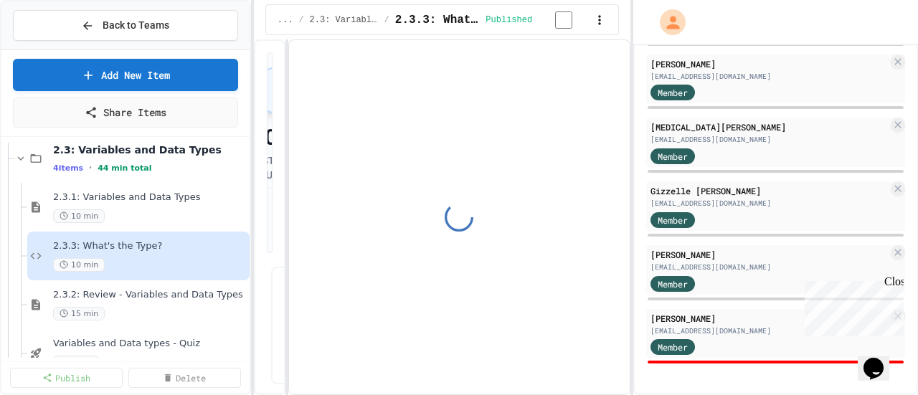
select select "*******"
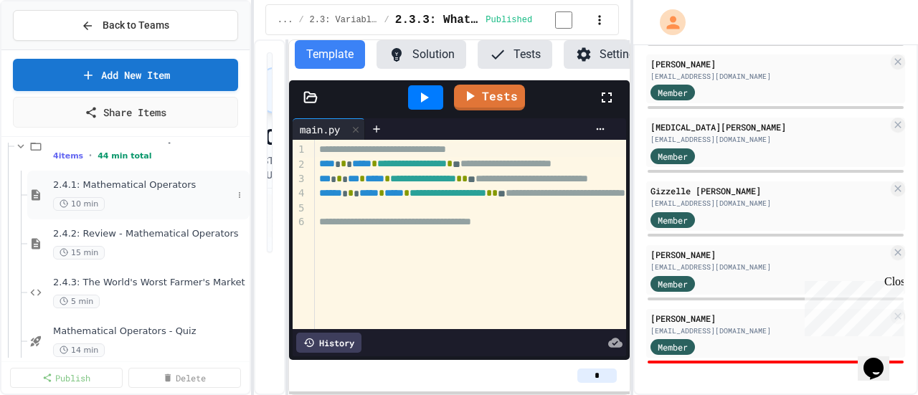
scroll to position [1718, 0]
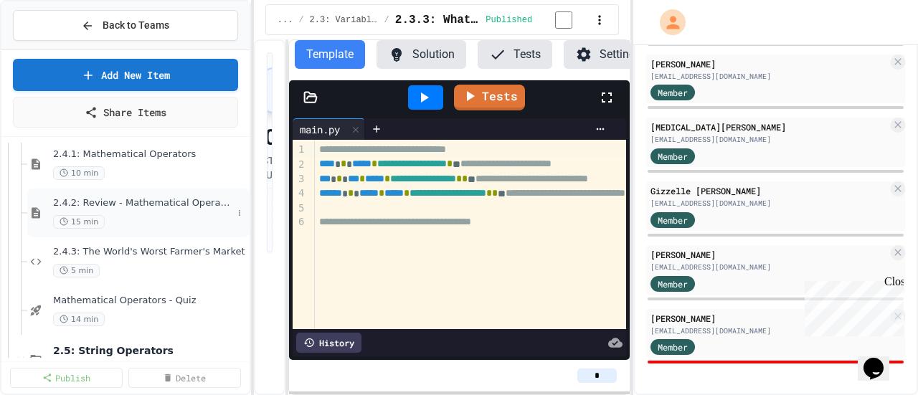
click at [172, 204] on span "2.4.2: Review - Mathematical Operators" at bounding box center [142, 203] width 179 height 12
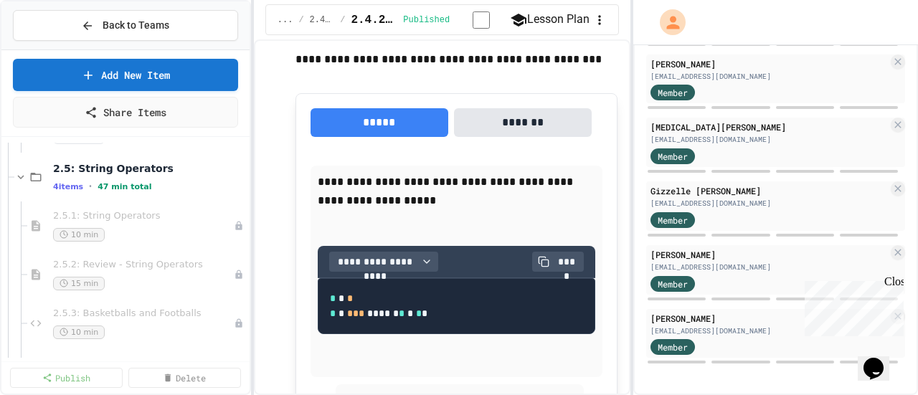
scroll to position [1933, 0]
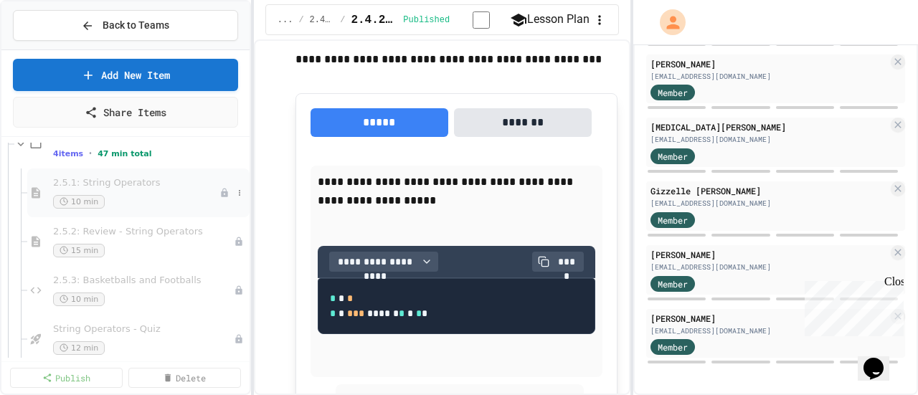
click at [139, 184] on span "2.5.1: String Operators" at bounding box center [136, 183] width 166 height 12
